Goal: Transaction & Acquisition: Purchase product/service

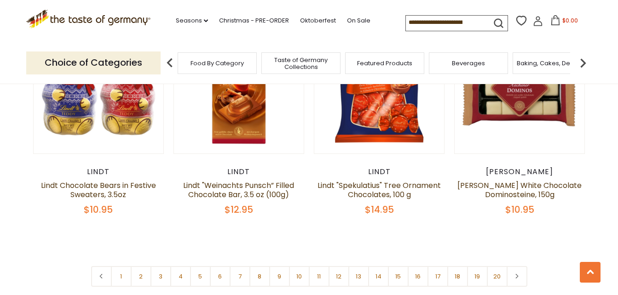
scroll to position [2171, 0]
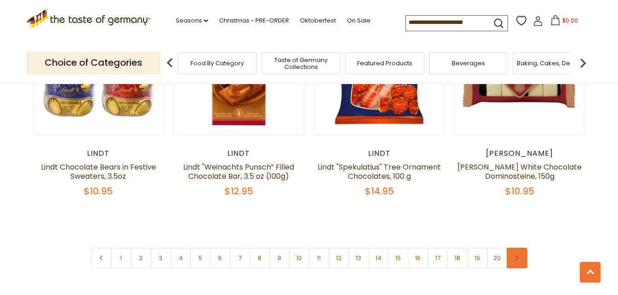
click at [517, 248] on link at bounding box center [516, 258] width 21 height 21
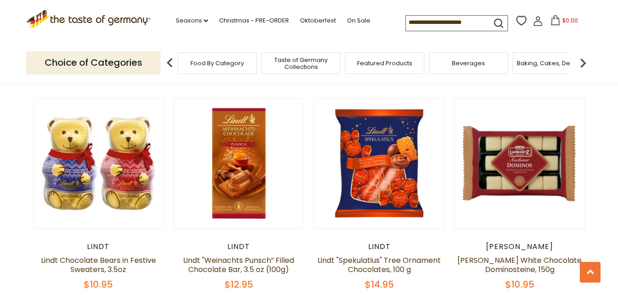
scroll to position [2153, 0]
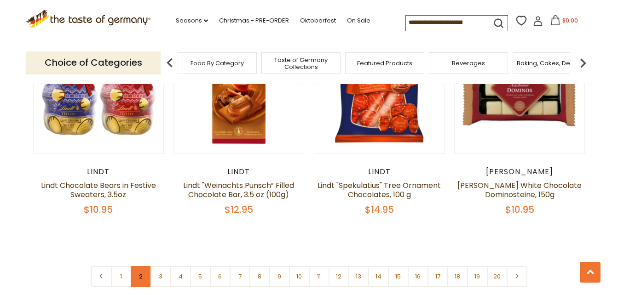
click at [144, 266] on link "2" at bounding box center [141, 276] width 21 height 21
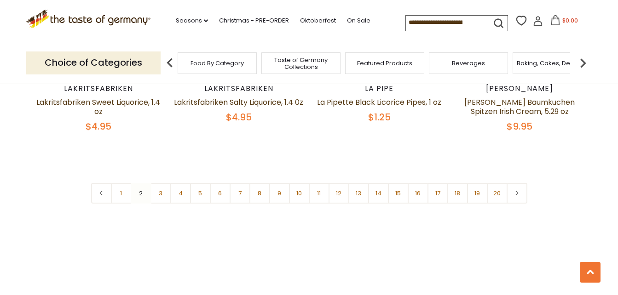
scroll to position [2285, 0]
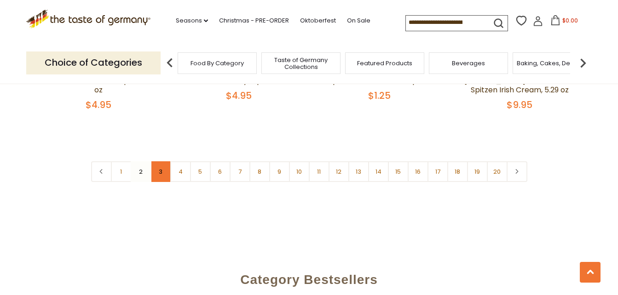
click at [160, 161] on link "3" at bounding box center [160, 171] width 21 height 21
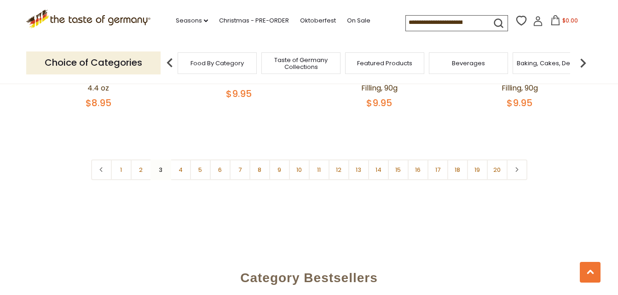
scroll to position [2230, 0]
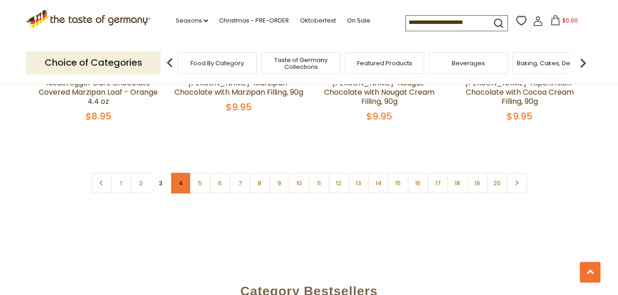
click at [182, 176] on link "4" at bounding box center [180, 183] width 21 height 21
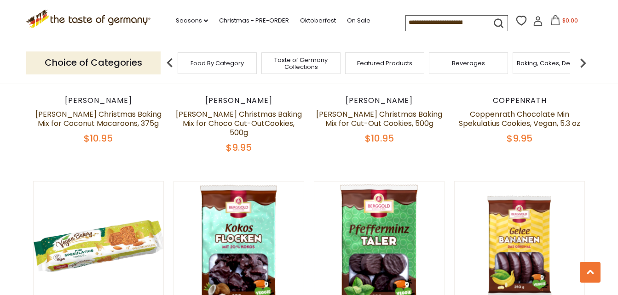
scroll to position [960, 0]
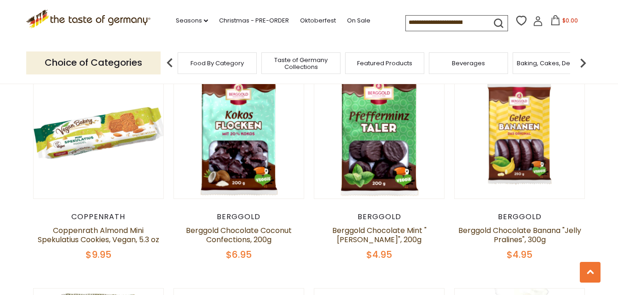
click at [423, 23] on input at bounding box center [445, 22] width 78 height 13
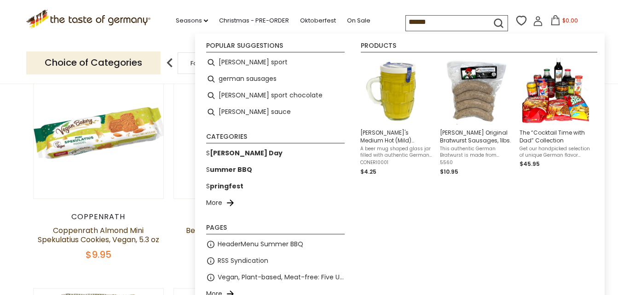
type input "*******"
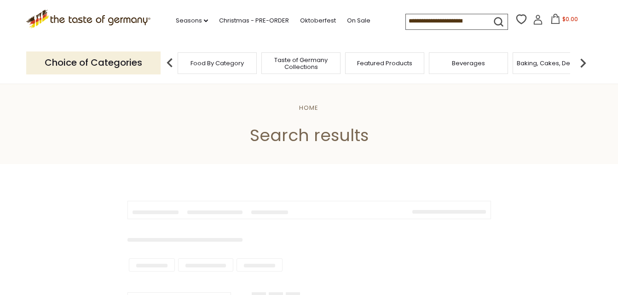
type input "*******"
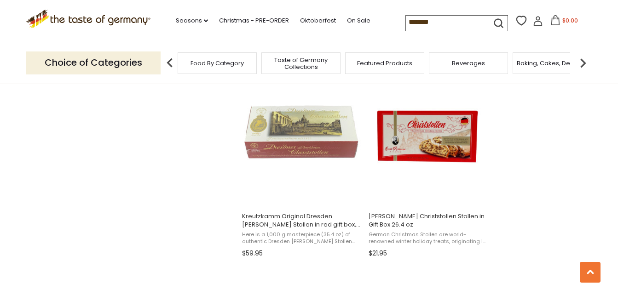
scroll to position [828, 0]
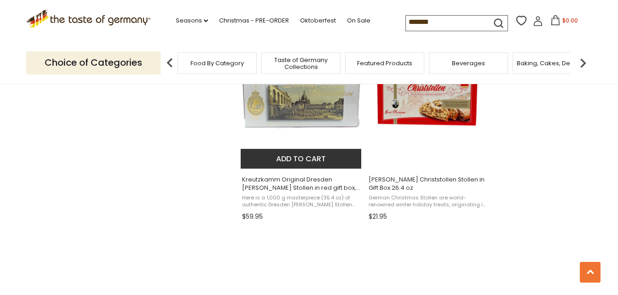
click at [281, 187] on span "Kreutzkamm Original Dresden [PERSON_NAME] Stollen in red gift box, 35.3 oz (100…" at bounding box center [301, 184] width 119 height 17
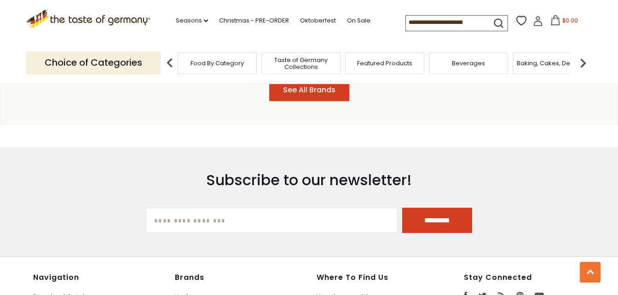
scroll to position [1269, 0]
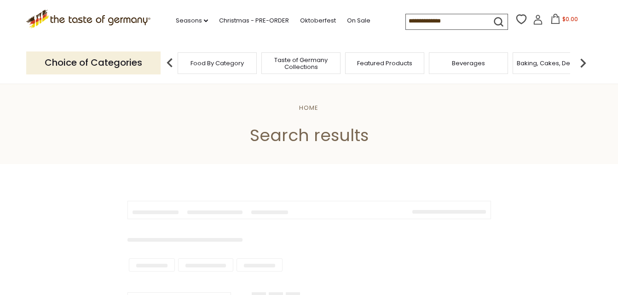
scroll to position [828, 0]
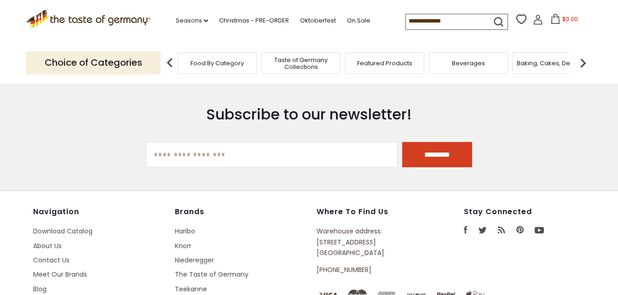
type input "*******"
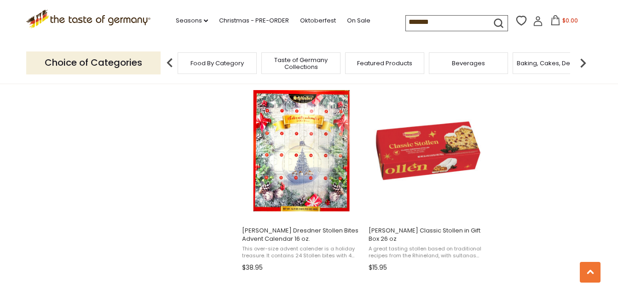
scroll to position [1380, 0]
